Goal: Transaction & Acquisition: Purchase product/service

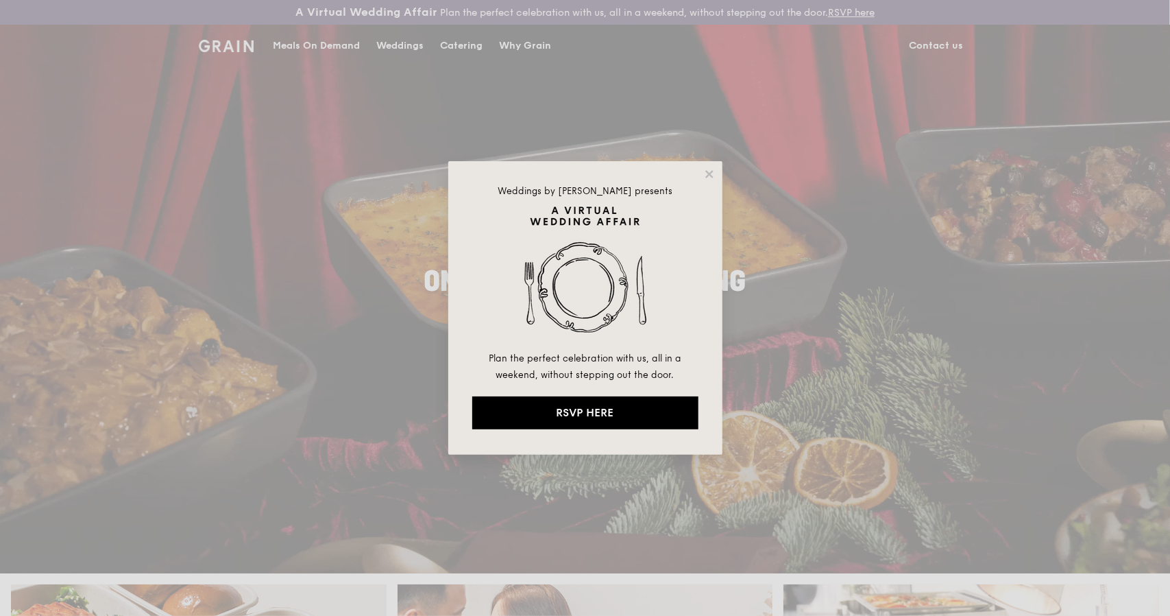
click at [485, 45] on div "Weddings by Grain presents Plan the perfect celebration with us, all in a weeke…" at bounding box center [585, 308] width 1170 height 616
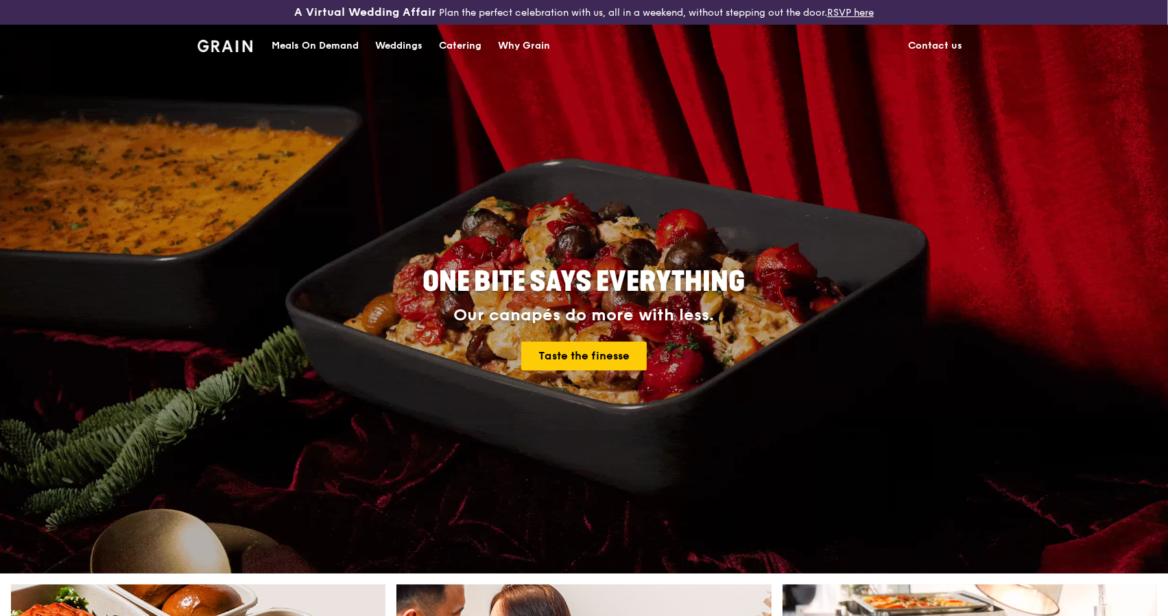
click at [485, 45] on link "Catering" at bounding box center [460, 45] width 59 height 41
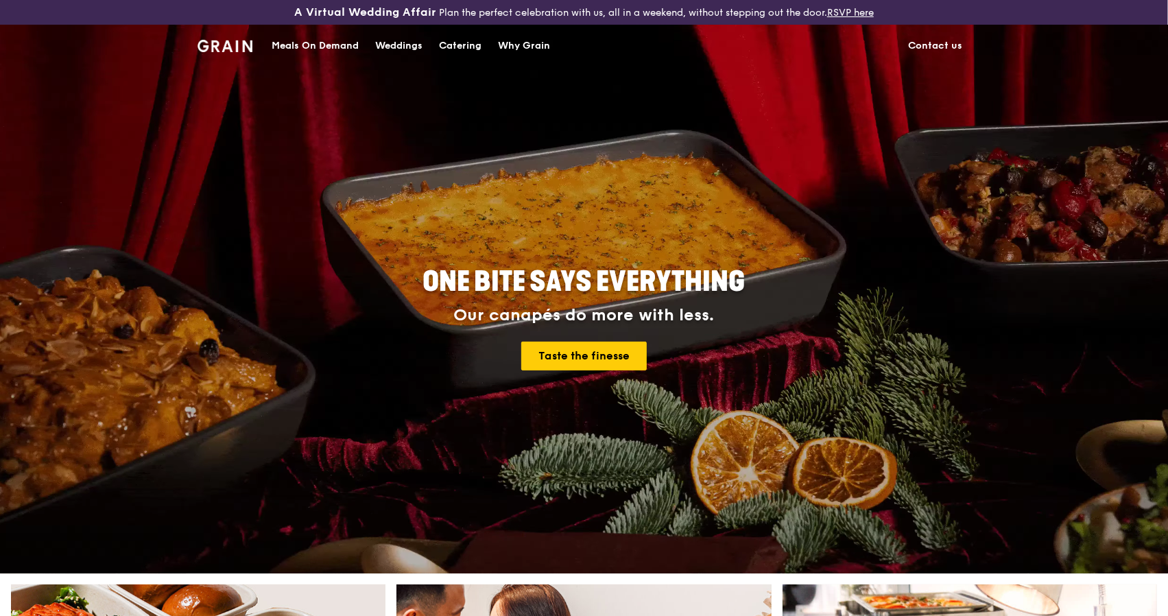
click at [455, 43] on div "Catering" at bounding box center [460, 45] width 43 height 41
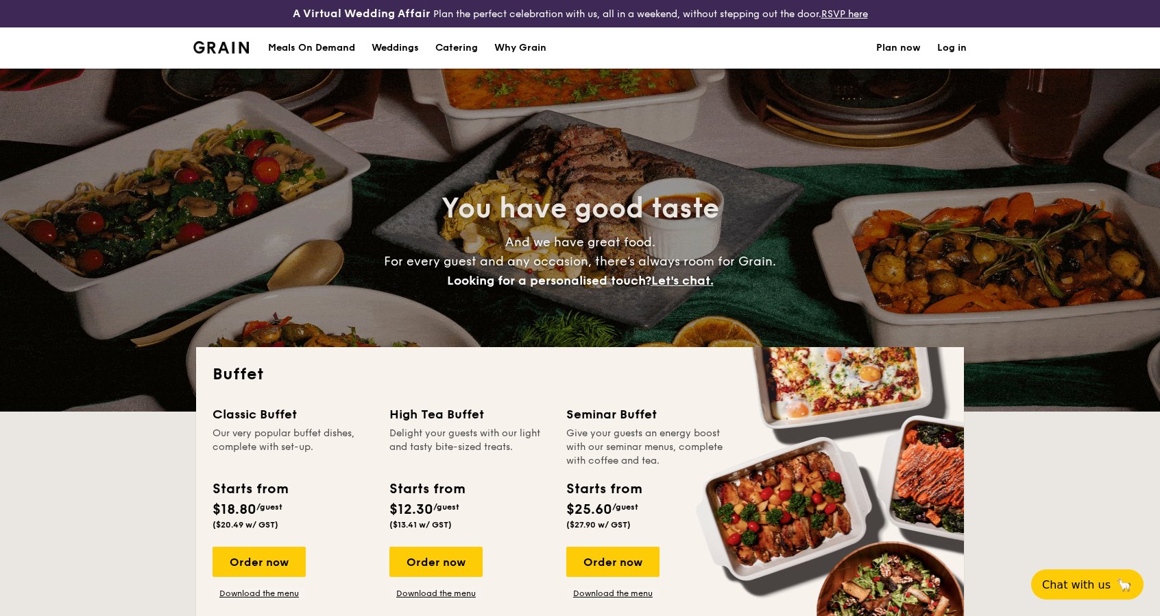
select select
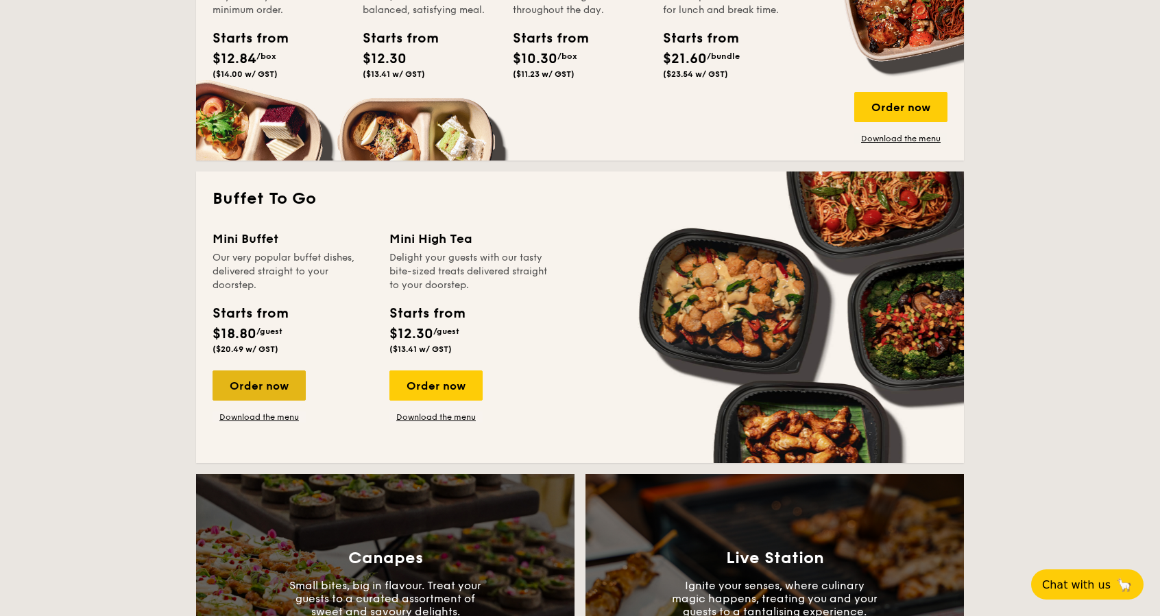
scroll to position [891, 0]
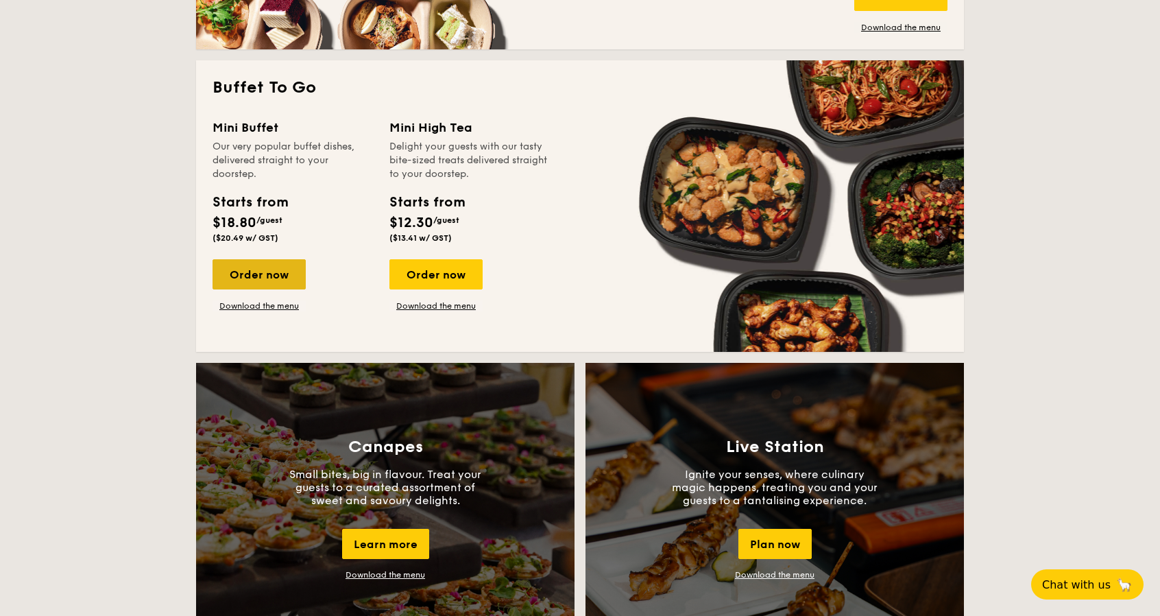
drag, startPoint x: 287, startPoint y: 409, endPoint x: 278, endPoint y: 267, distance: 142.9
click at [278, 267] on div "Order now" at bounding box center [259, 274] width 93 height 30
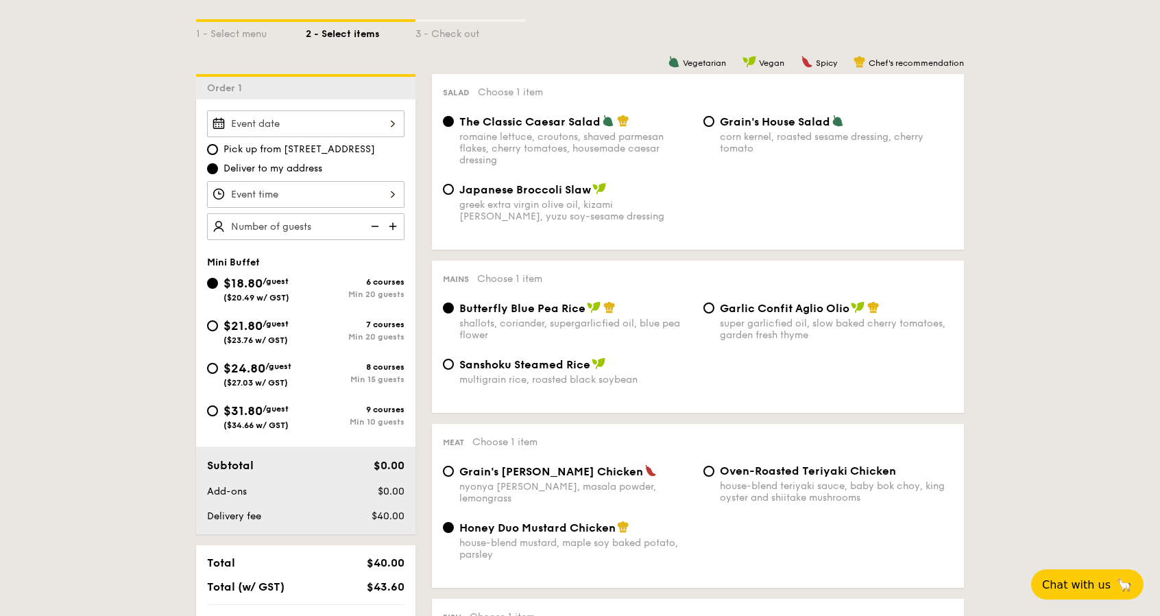
scroll to position [343, 0]
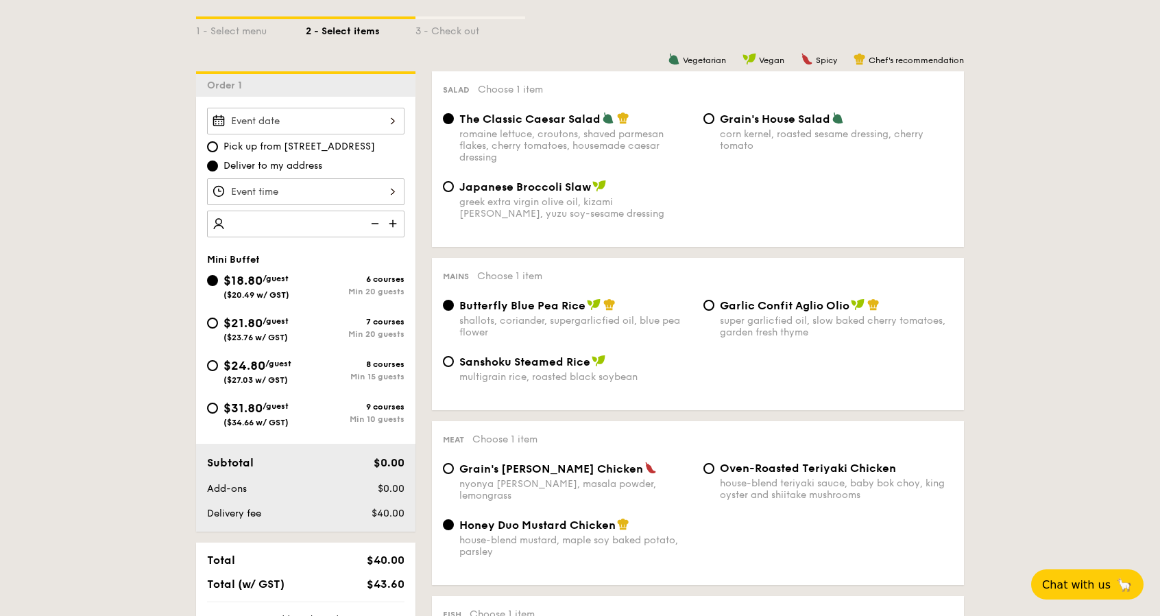
click at [387, 215] on img at bounding box center [394, 223] width 21 height 26
click at [391, 215] on img at bounding box center [394, 223] width 21 height 26
click at [382, 217] on img at bounding box center [373, 223] width 21 height 26
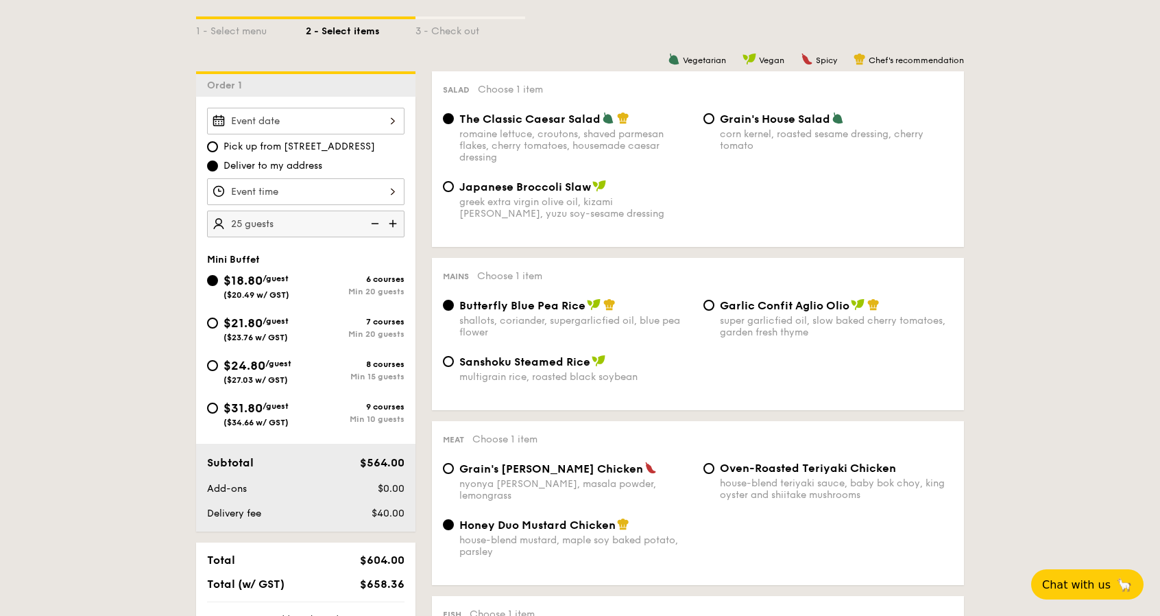
type input "20 guests"
click at [382, 217] on img at bounding box center [373, 223] width 21 height 26
click at [381, 221] on img at bounding box center [373, 223] width 21 height 26
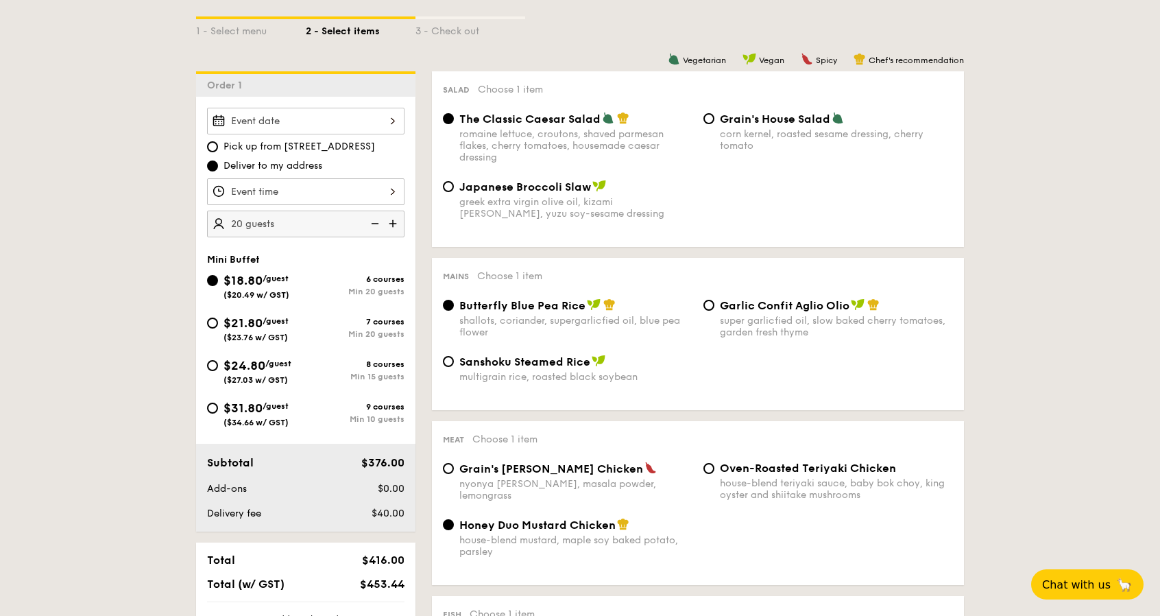
click at [381, 221] on img at bounding box center [373, 223] width 21 height 26
click at [374, 221] on img at bounding box center [373, 223] width 21 height 26
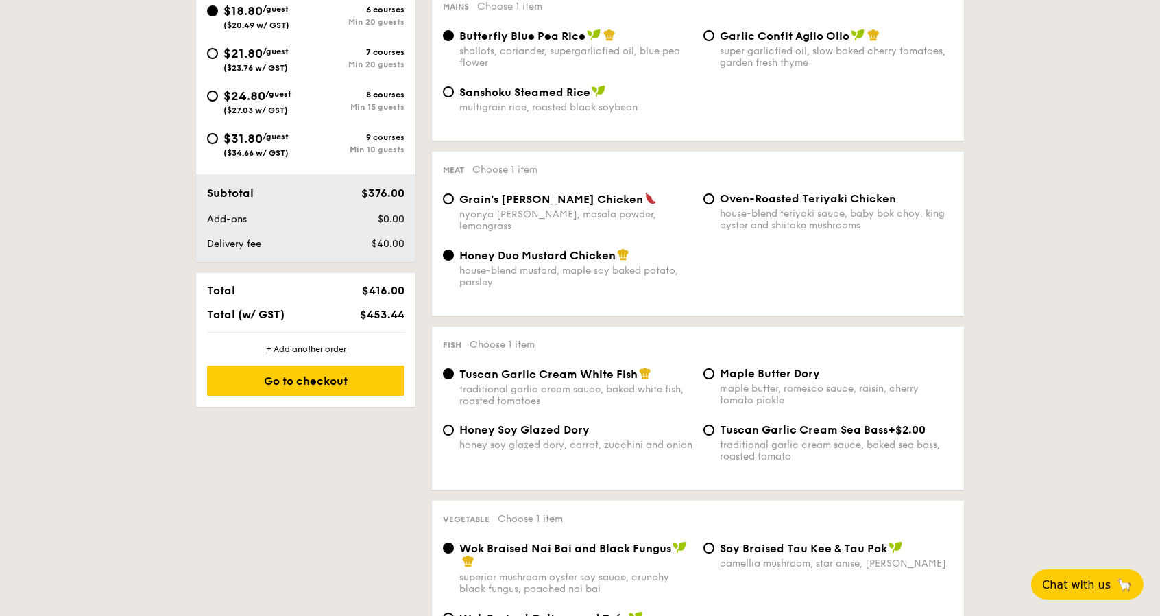
scroll to position [617, 0]
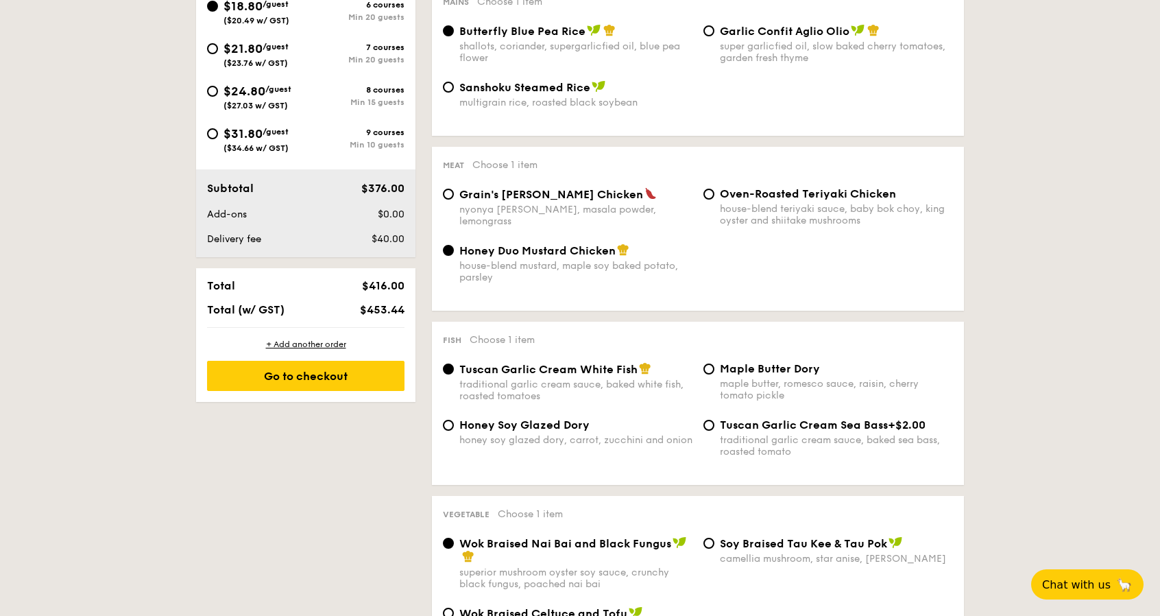
drag, startPoint x: 582, startPoint y: 337, endPoint x: 602, endPoint y: 305, distance: 37.3
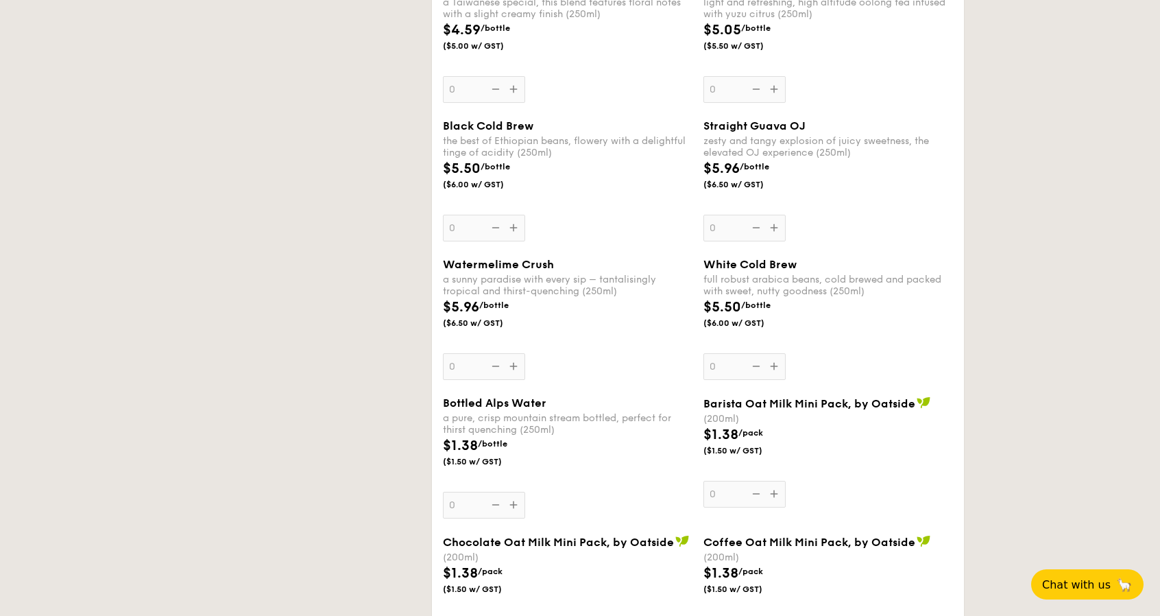
select select
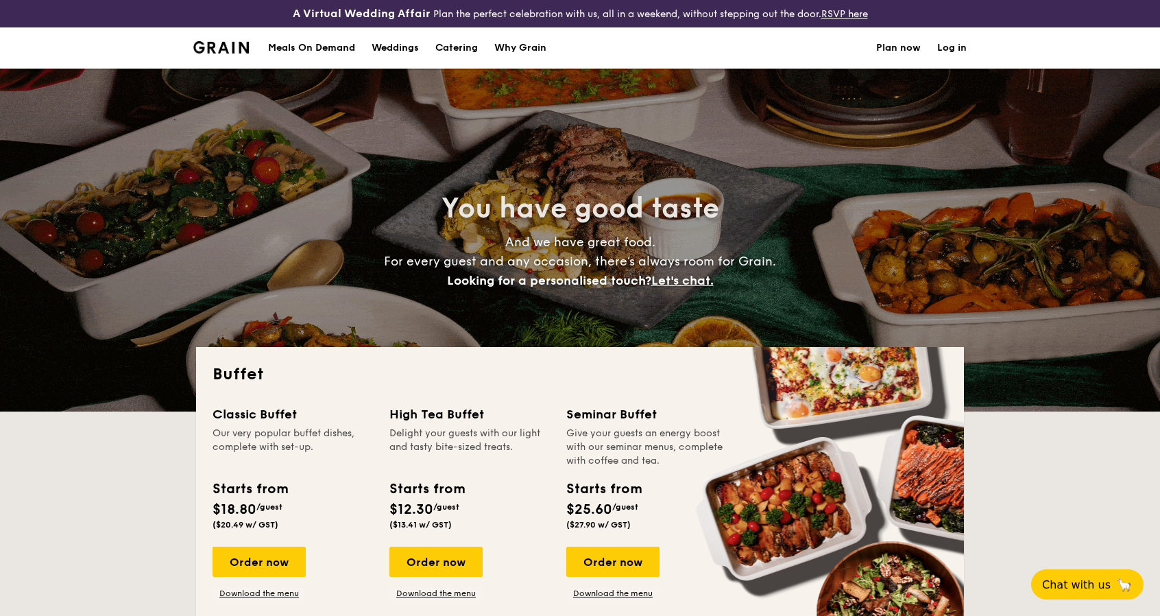
select select
click at [226, 51] on img at bounding box center [221, 47] width 56 height 12
